Goal: Navigation & Orientation: Understand site structure

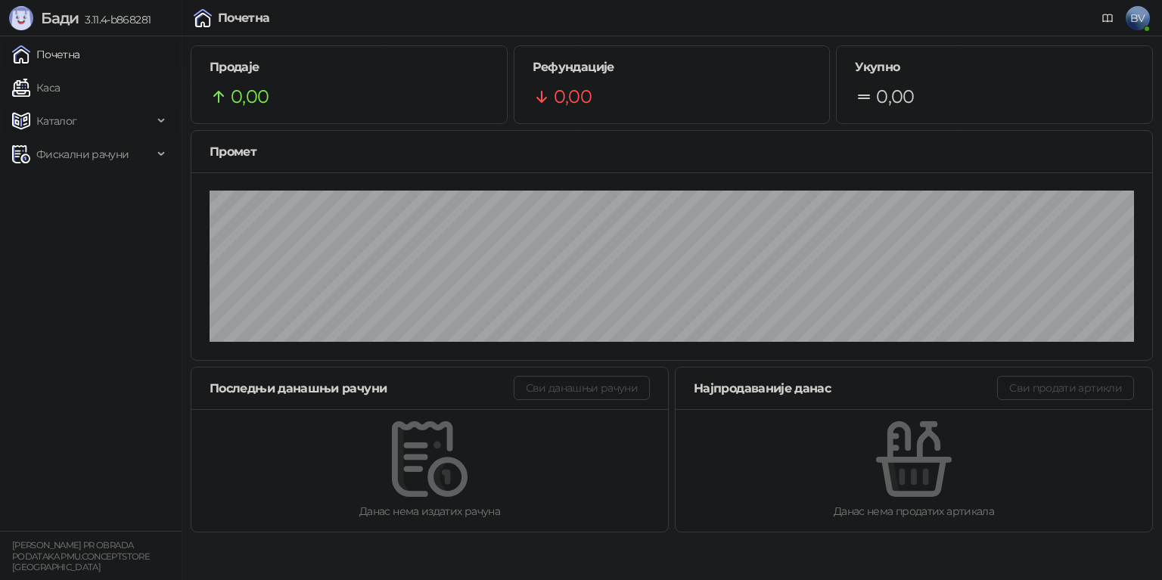
click at [160, 120] on div "Каталог" at bounding box center [91, 121] width 176 height 30
click at [166, 253] on div "Фискални рачуни" at bounding box center [91, 257] width 176 height 30
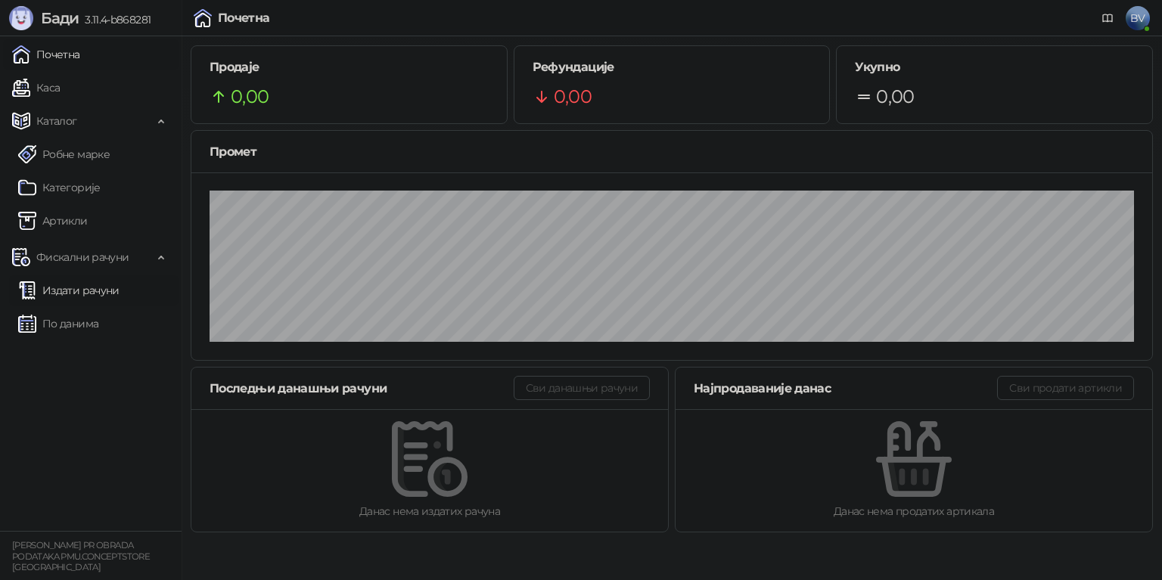
click at [97, 293] on link "Издати рачуни" at bounding box center [68, 290] width 101 height 30
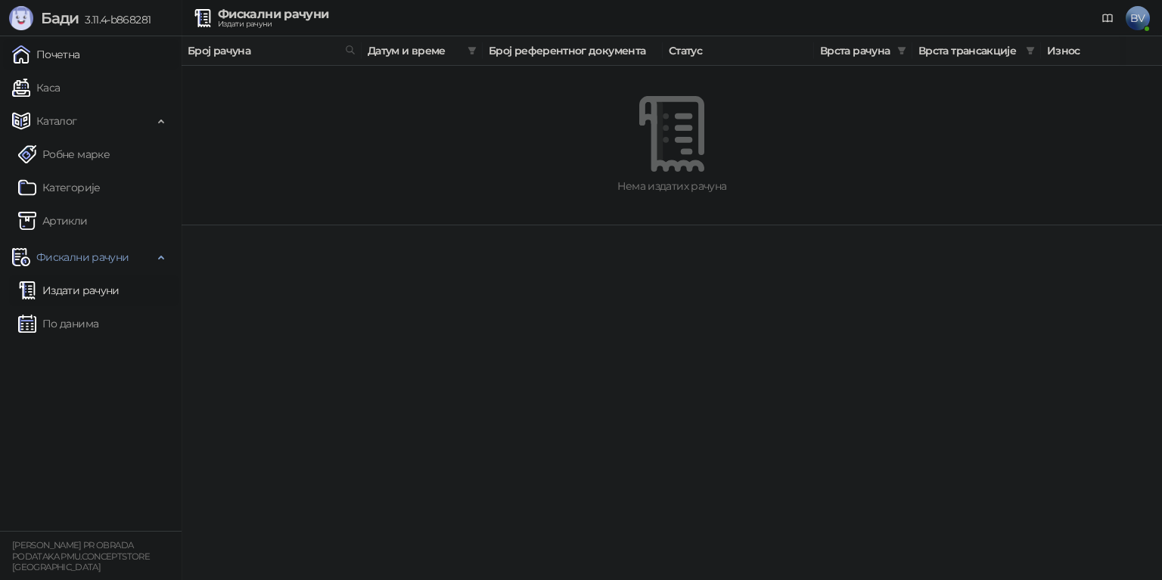
click at [58, 53] on link "Почетна" at bounding box center [46, 54] width 68 height 30
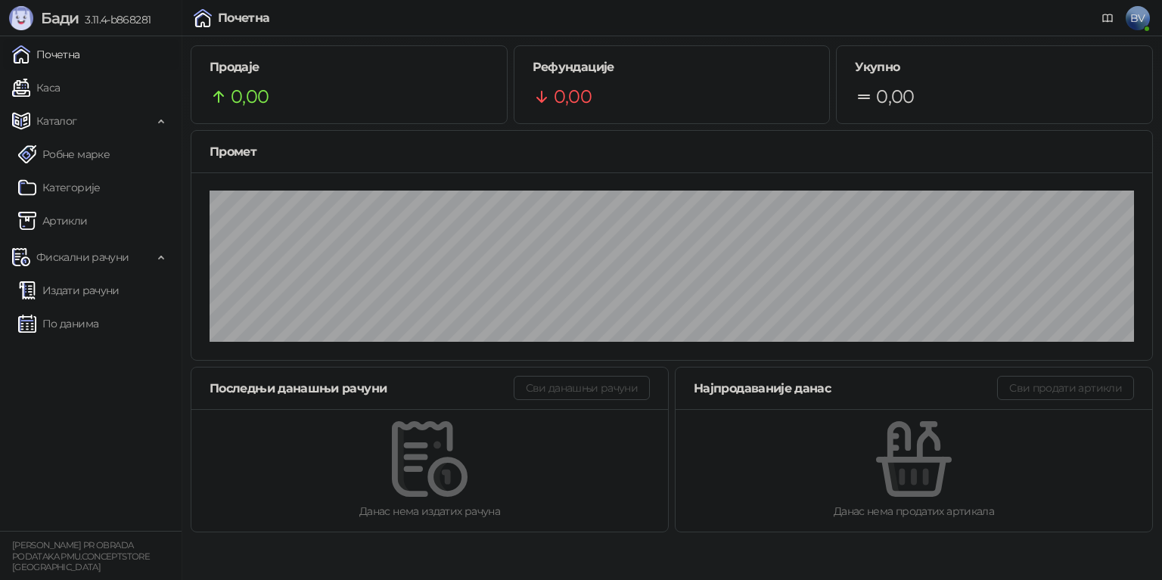
click at [1139, 20] on span "BV" at bounding box center [1138, 18] width 24 height 24
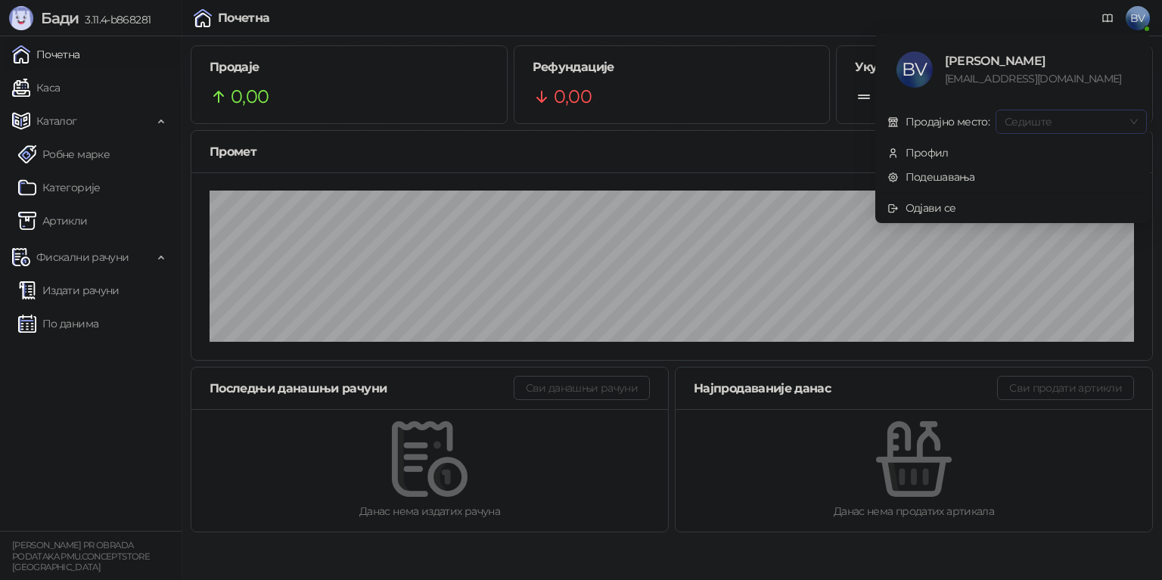
click at [1128, 122] on span "Седиште" at bounding box center [1071, 121] width 133 height 23
click at [929, 156] on div "Профил" at bounding box center [927, 153] width 43 height 17
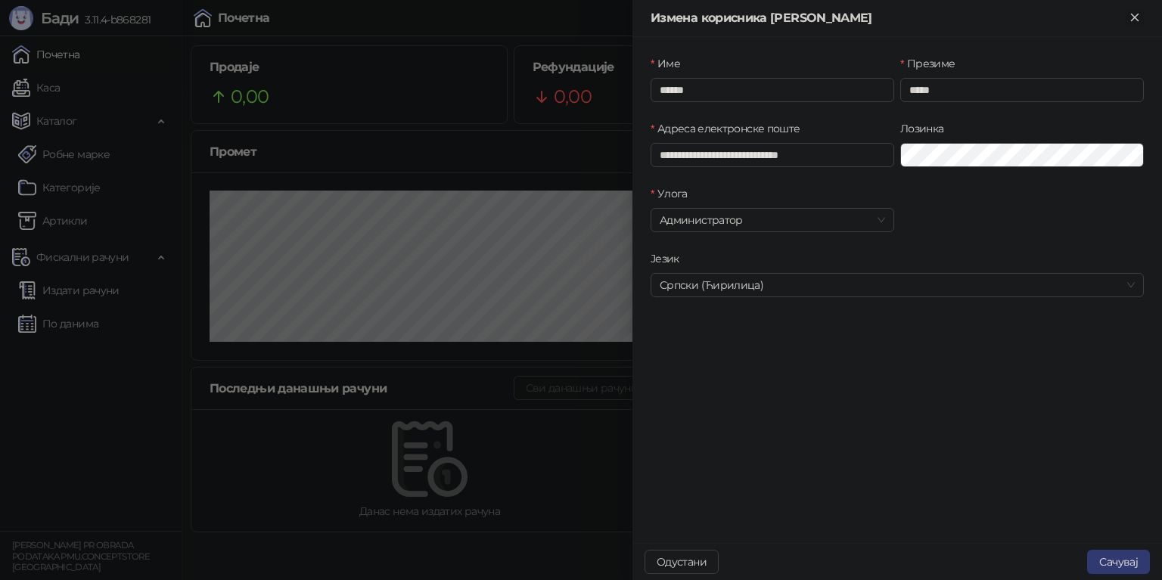
click at [1134, 19] on icon "Close" at bounding box center [1134, 17] width 7 height 7
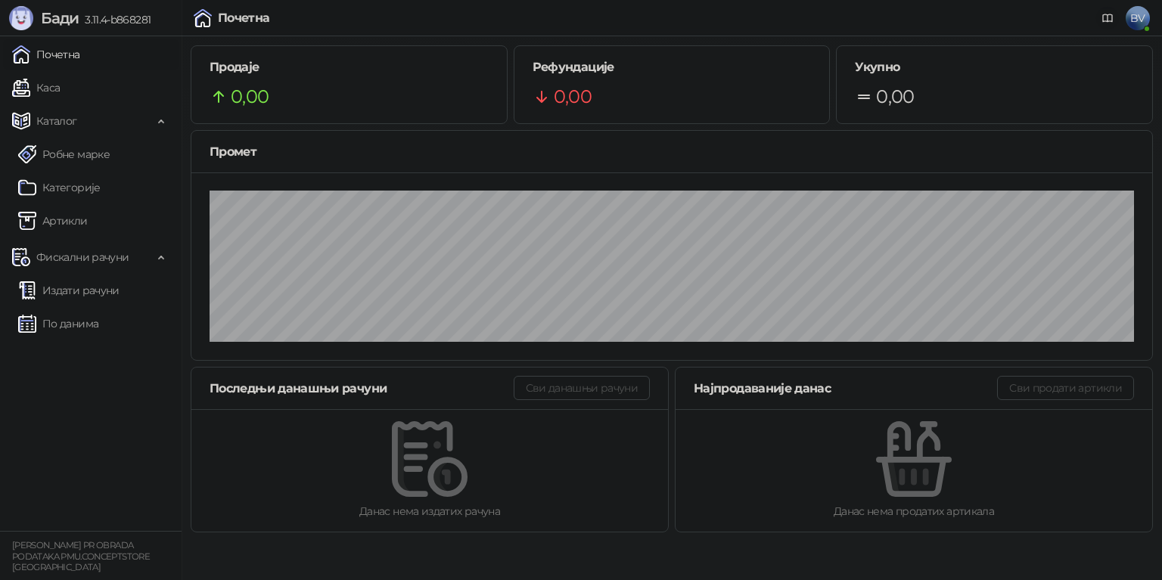
click at [1109, 21] on icon at bounding box center [1108, 18] width 12 height 12
click at [68, 119] on span "Каталог" at bounding box center [56, 121] width 41 height 30
click at [49, 118] on span "Каталог" at bounding box center [56, 121] width 41 height 30
click at [1106, 16] on icon at bounding box center [1108, 18] width 12 height 12
click at [159, 256] on icon at bounding box center [163, 256] width 8 height 0
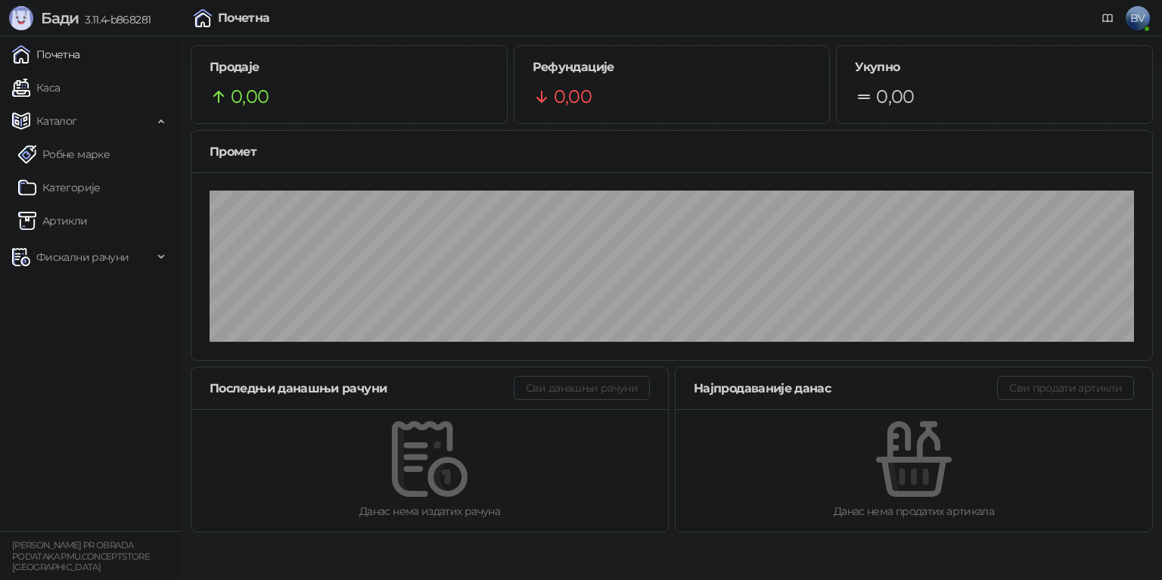
click at [158, 259] on div "Фискални рачуни" at bounding box center [91, 257] width 176 height 30
click at [73, 291] on link "Издати рачуни" at bounding box center [68, 290] width 101 height 30
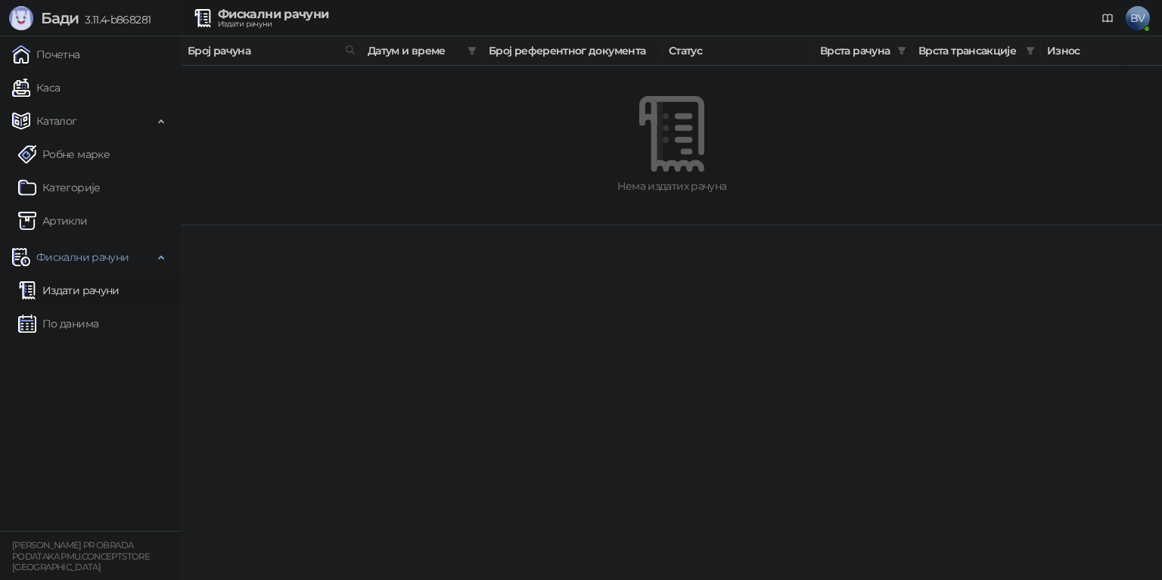
click at [220, 47] on span "Број рачуна" at bounding box center [263, 50] width 151 height 17
drag, startPoint x: 430, startPoint y: 51, endPoint x: 511, endPoint y: 51, distance: 81.0
click at [438, 51] on span "Датум и време" at bounding box center [415, 50] width 94 height 17
click at [82, 294] on link "Издати рачуни" at bounding box center [68, 290] width 101 height 30
click at [71, 316] on link "По данима" at bounding box center [58, 324] width 80 height 30
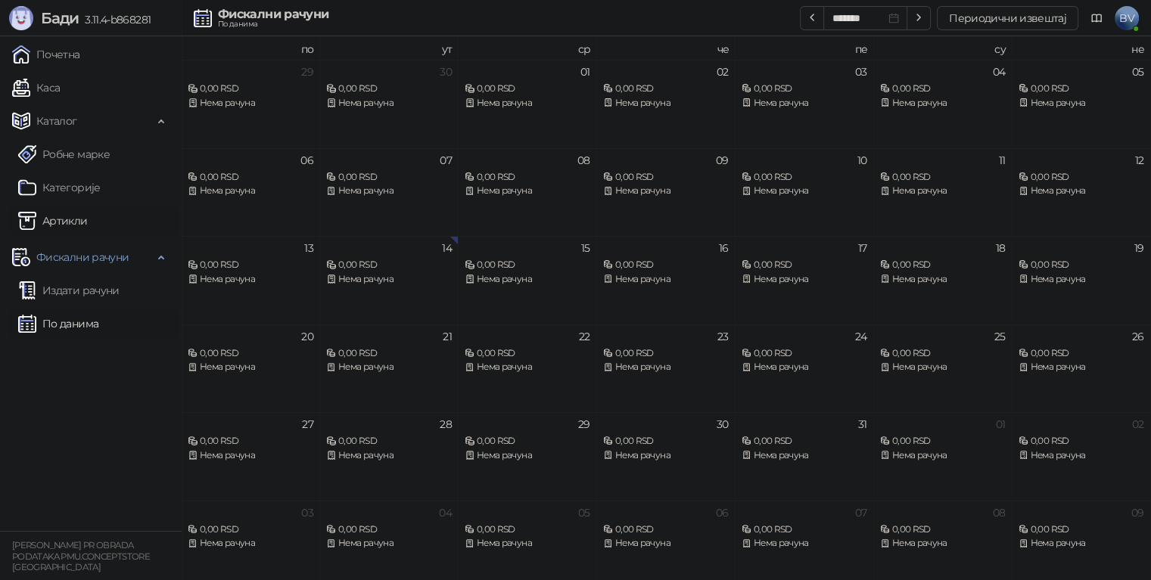
click at [64, 225] on link "Артикли" at bounding box center [53, 221] width 70 height 30
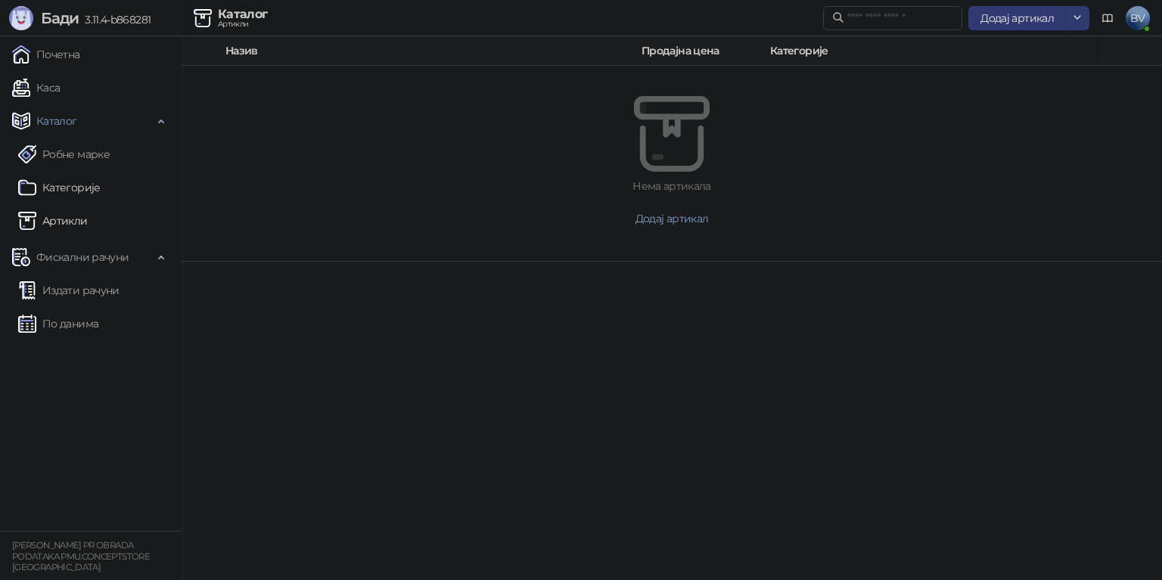
click at [70, 190] on link "Категорије" at bounding box center [59, 188] width 82 height 30
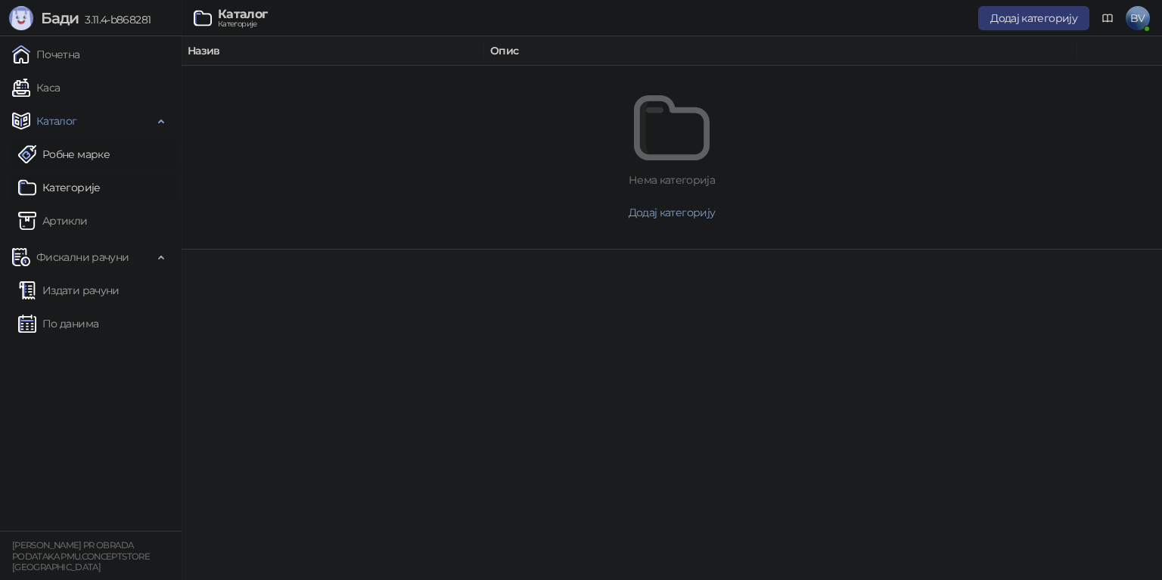
click at [70, 158] on link "Робне марке" at bounding box center [64, 154] width 92 height 30
click at [52, 84] on link "Каса" at bounding box center [36, 88] width 48 height 30
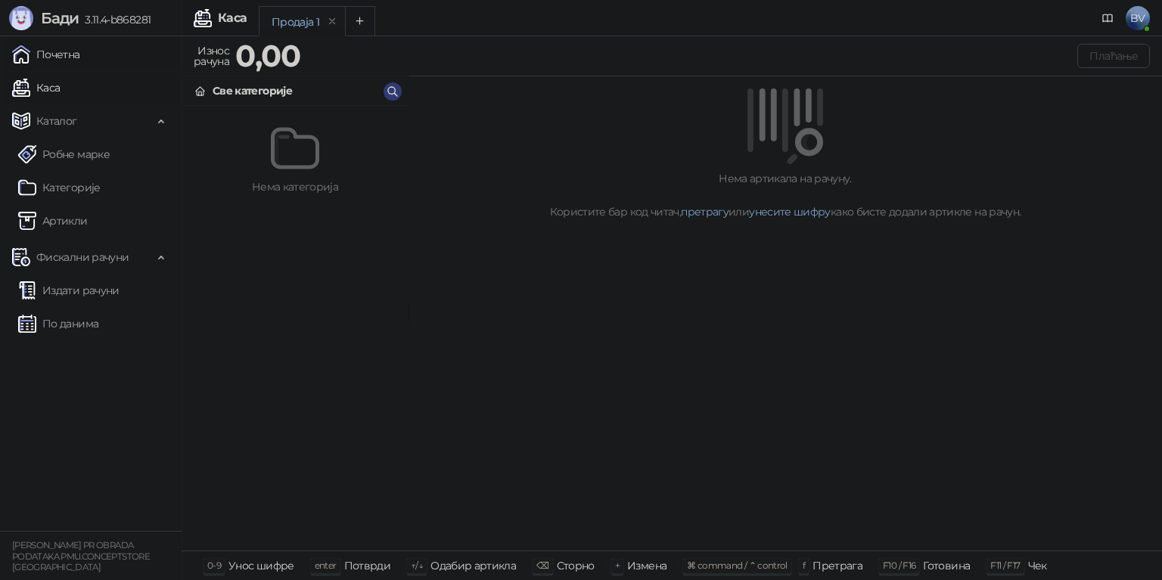
click at [67, 53] on link "Почетна" at bounding box center [46, 54] width 68 height 30
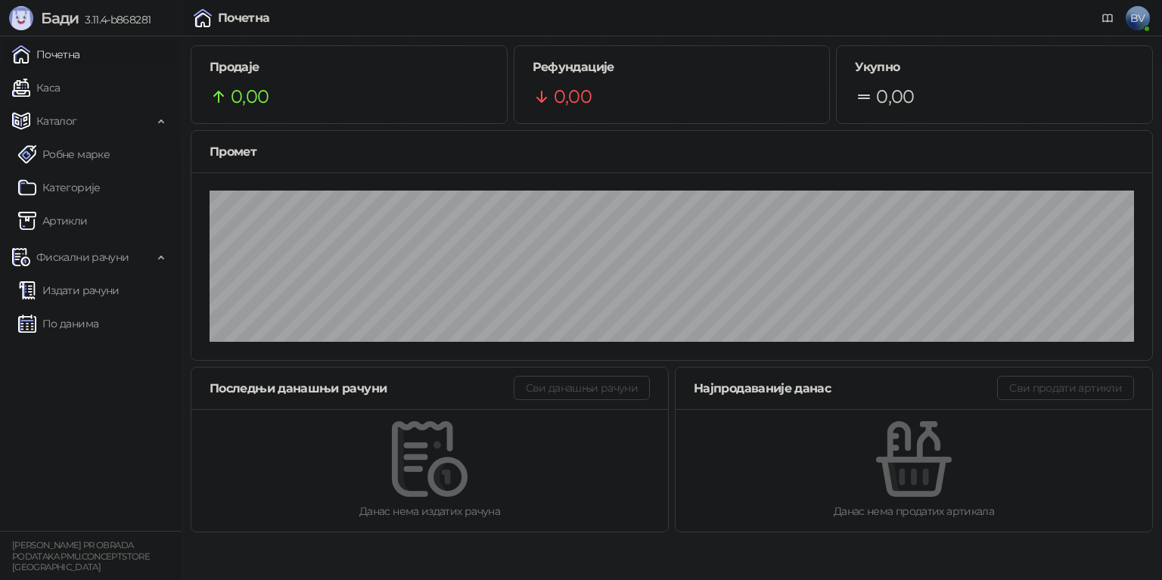
click at [429, 480] on img at bounding box center [430, 460] width 76 height 76
click at [1104, 20] on icon at bounding box center [1108, 18] width 12 height 12
